Goal: Find specific page/section: Find specific page/section

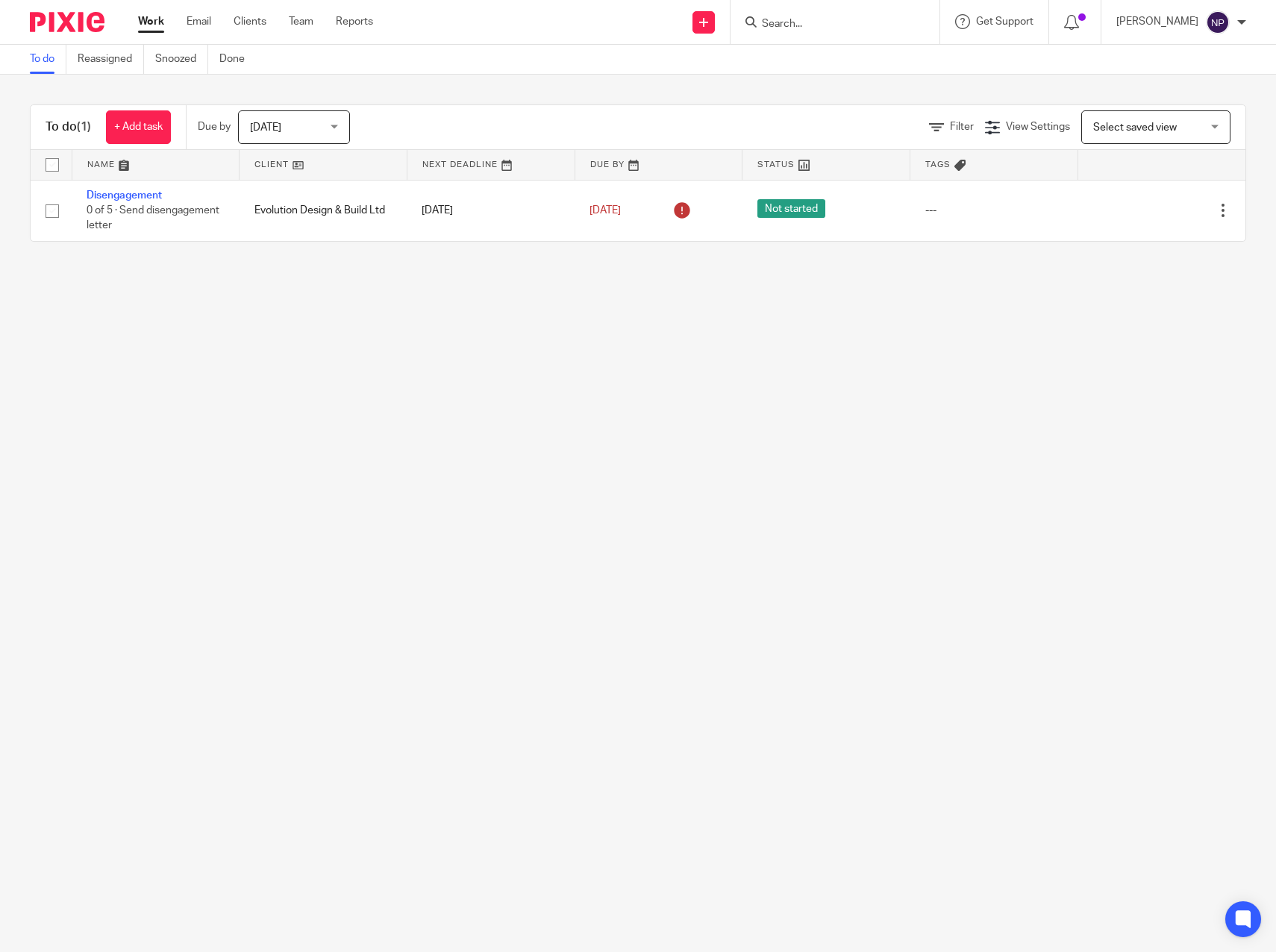
click at [809, 29] on input "Search" at bounding box center [827, 24] width 135 height 13
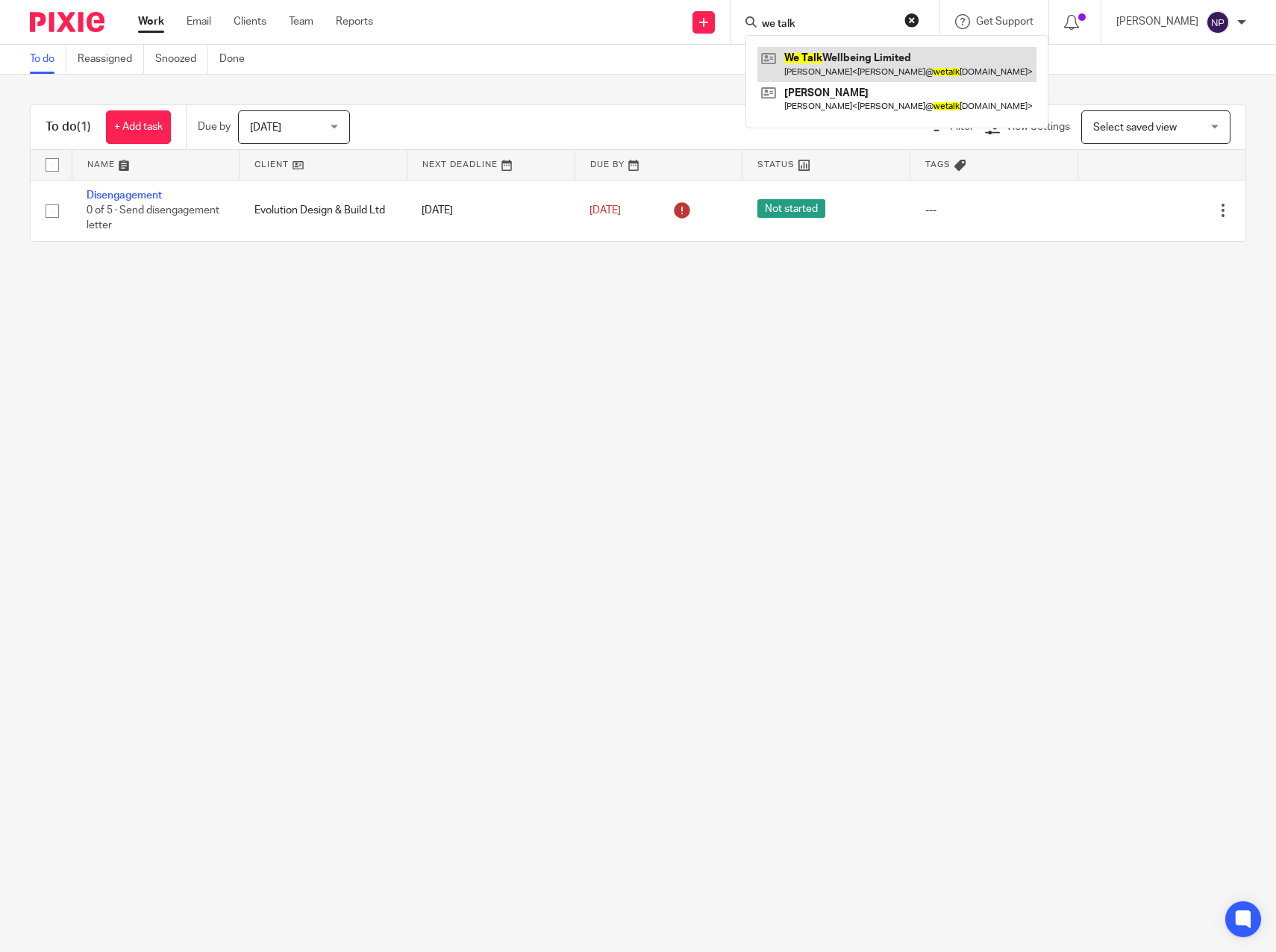
type input "we talk"
click at [834, 67] on link at bounding box center [898, 64] width 280 height 35
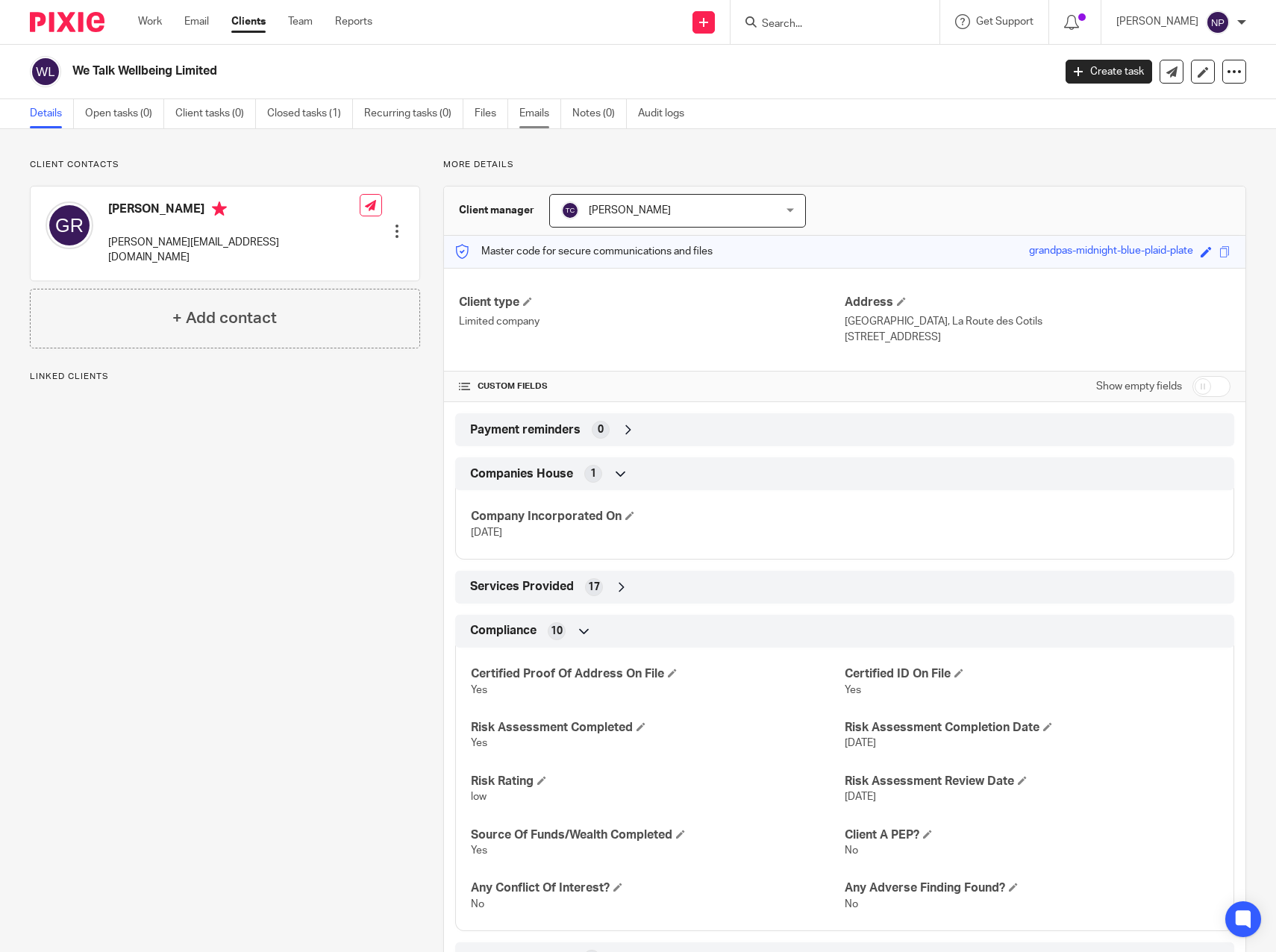
click at [537, 115] on link "Emails" at bounding box center [540, 114] width 42 height 30
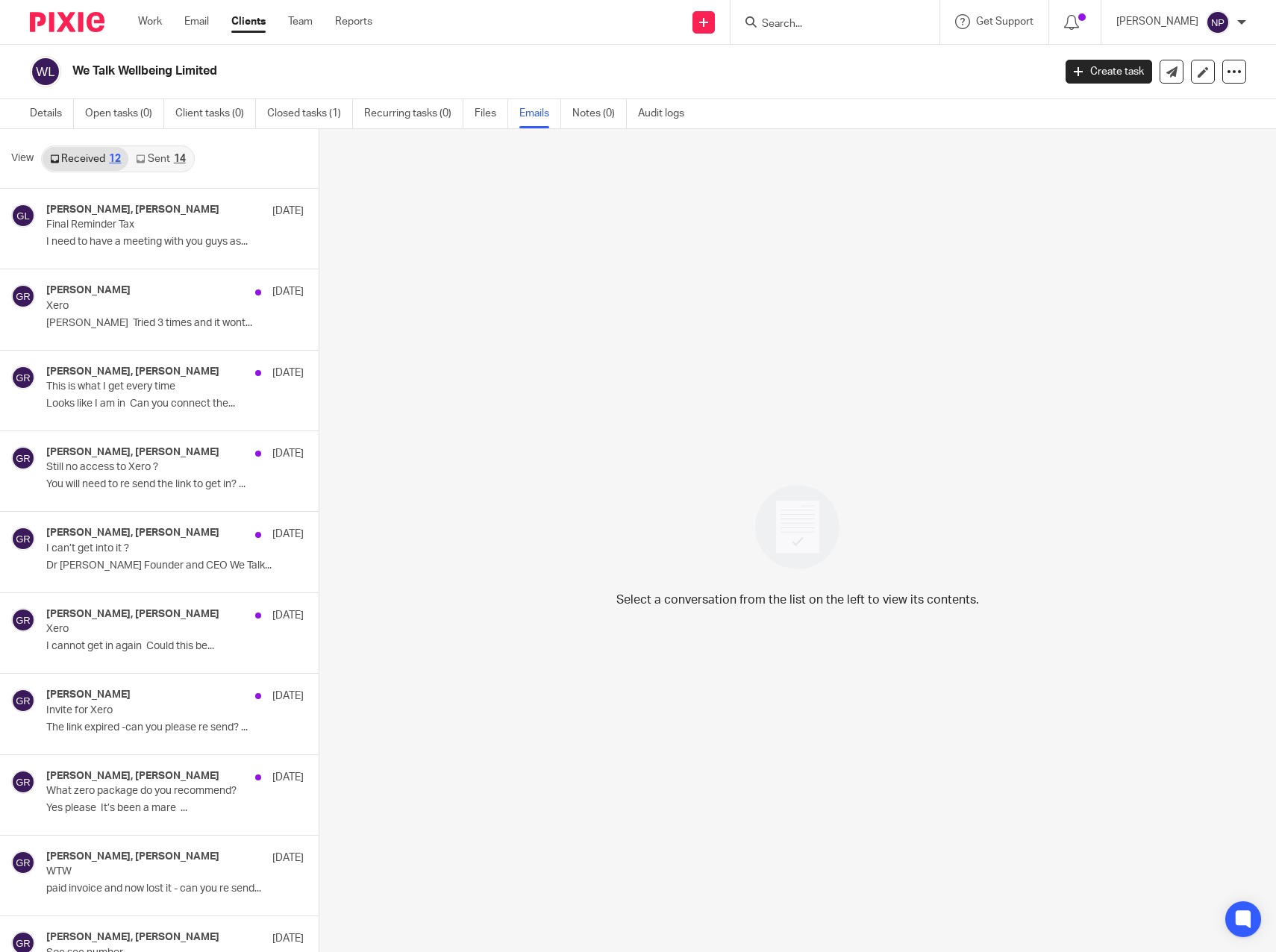
click at [148, 162] on link "Sent 14" at bounding box center [161, 159] width 64 height 24
